Goal: Information Seeking & Learning: Check status

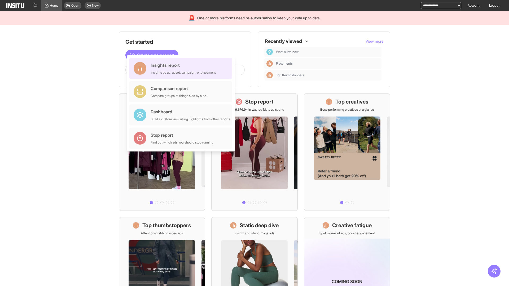
click at [182, 68] on div "Insights report Insights by ad, adset, campaign, or placement" at bounding box center [183, 68] width 65 height 13
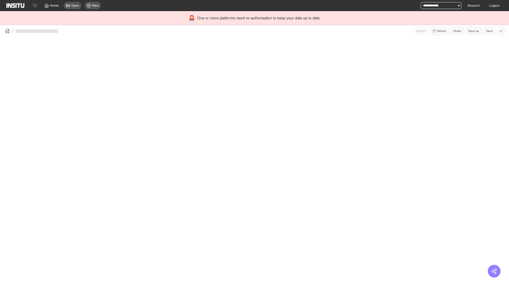
select select "**"
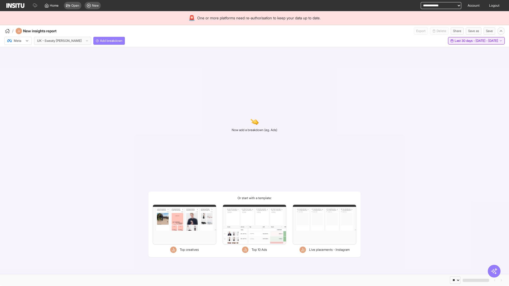
click at [465, 41] on span "Last 30 days - [DATE] - [DATE]" at bounding box center [476, 41] width 43 height 4
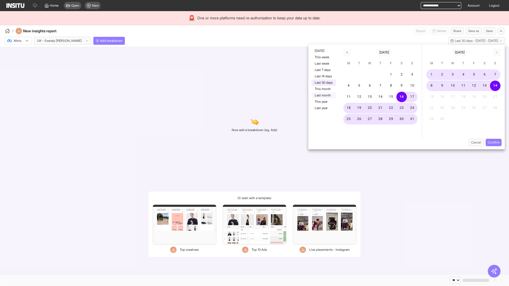
click at [323, 95] on button "Last month" at bounding box center [324, 95] width 24 height 6
